Goal: Find specific page/section: Find specific page/section

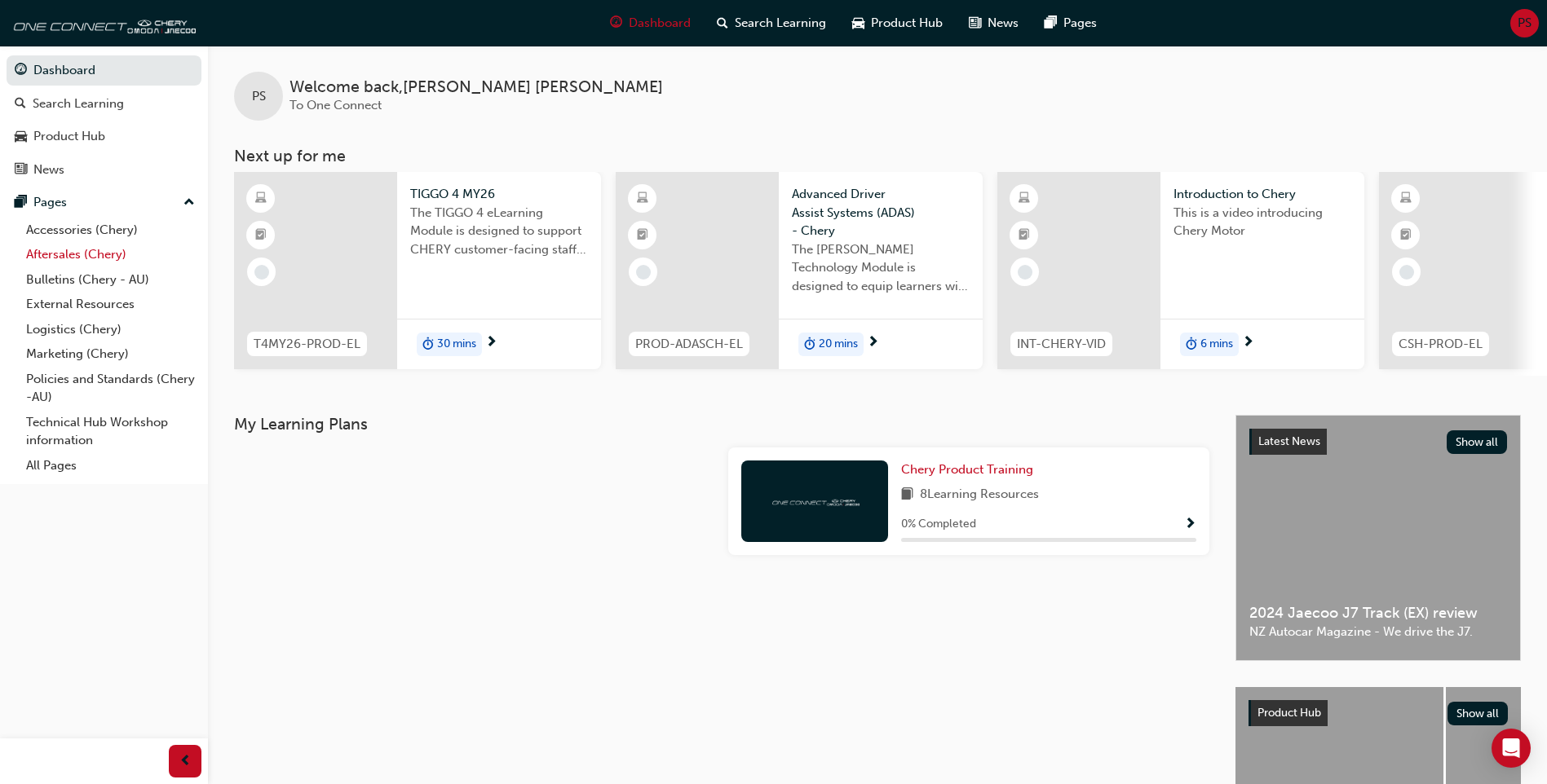
click at [75, 255] on link "Aftersales (Chery)" at bounding box center [111, 254] width 182 height 25
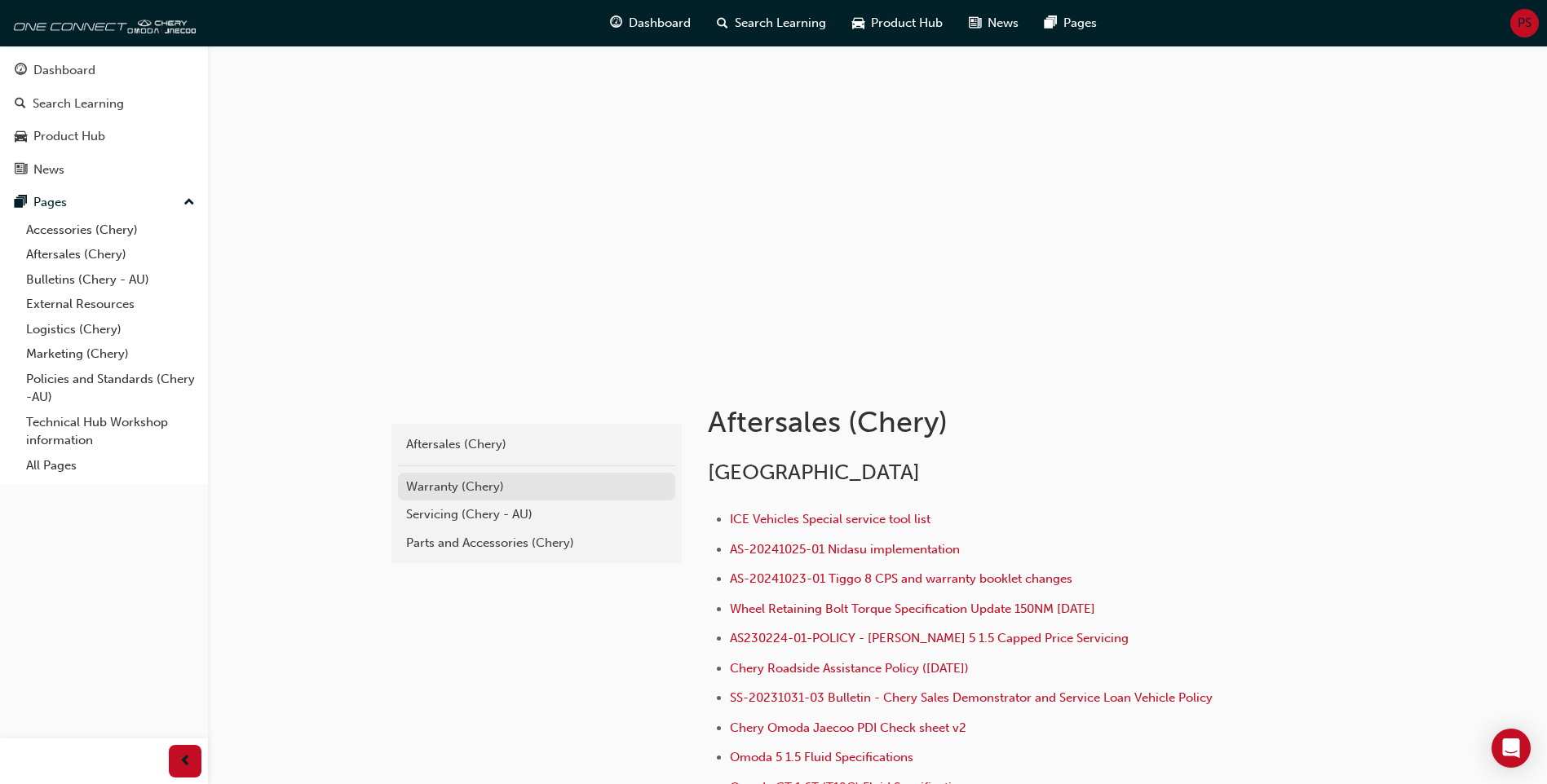
click at [470, 484] on div "Warranty (Chery)" at bounding box center [537, 486] width 260 height 19
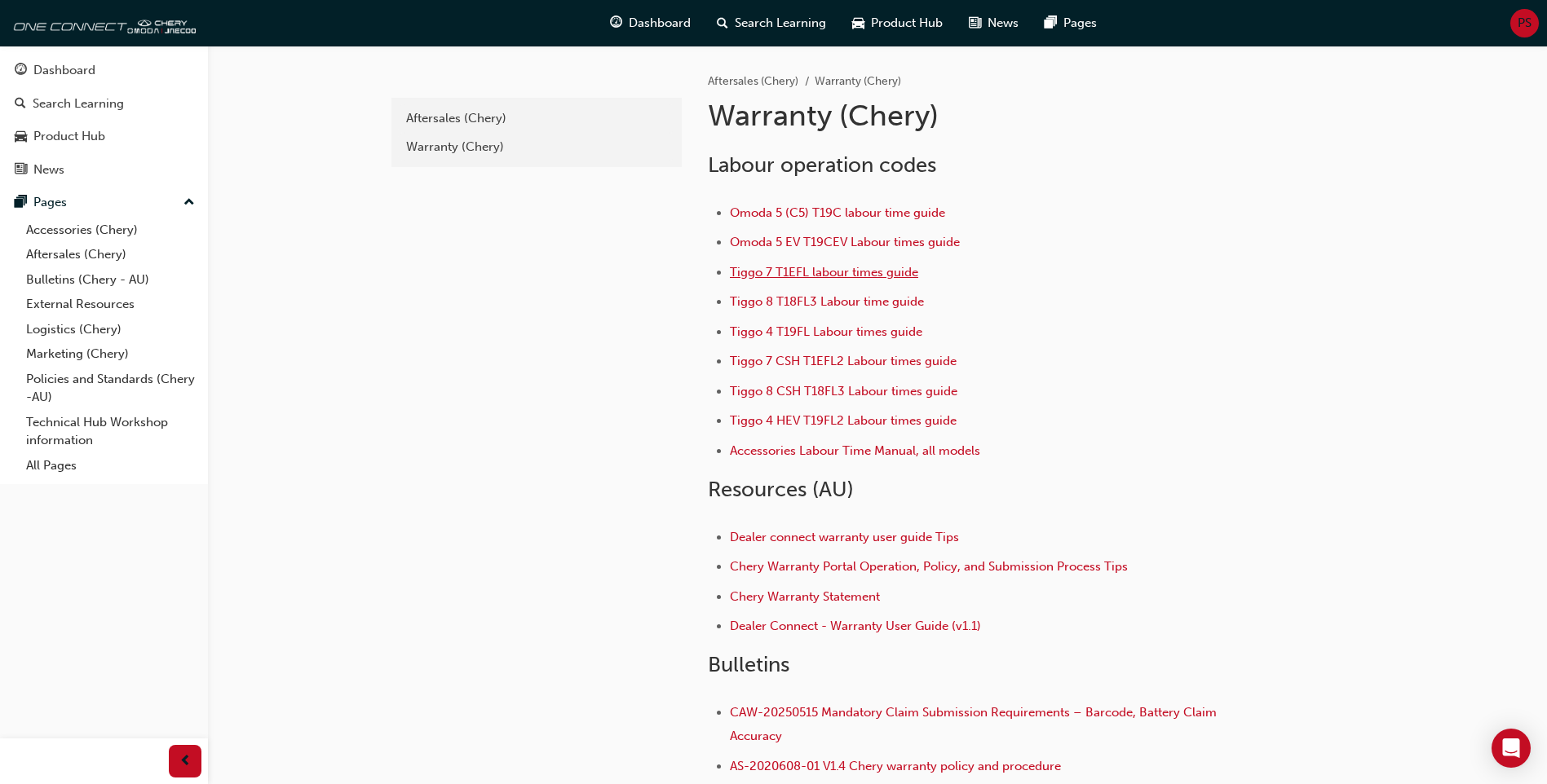
click at [793, 272] on span "Tiggo 7 T1EFL labour times guide" at bounding box center [823, 272] width 188 height 15
